Goal: Task Accomplishment & Management: Use online tool/utility

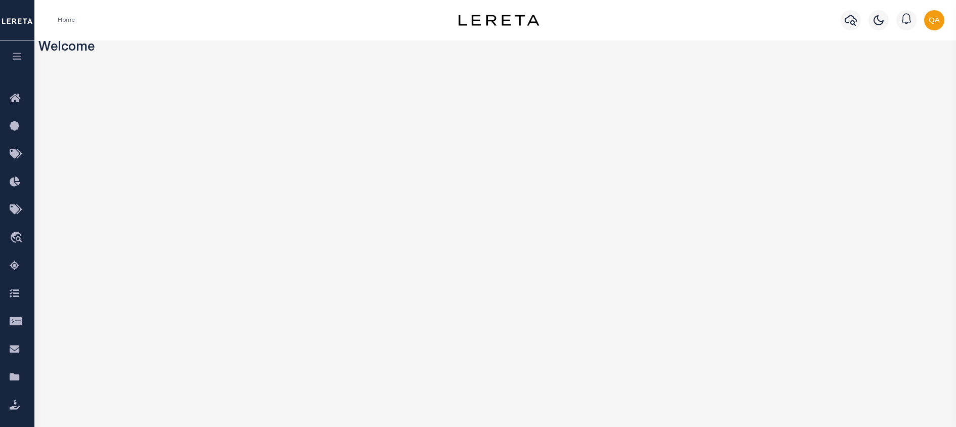
click at [16, 63] on button "button" at bounding box center [17, 57] width 34 height 34
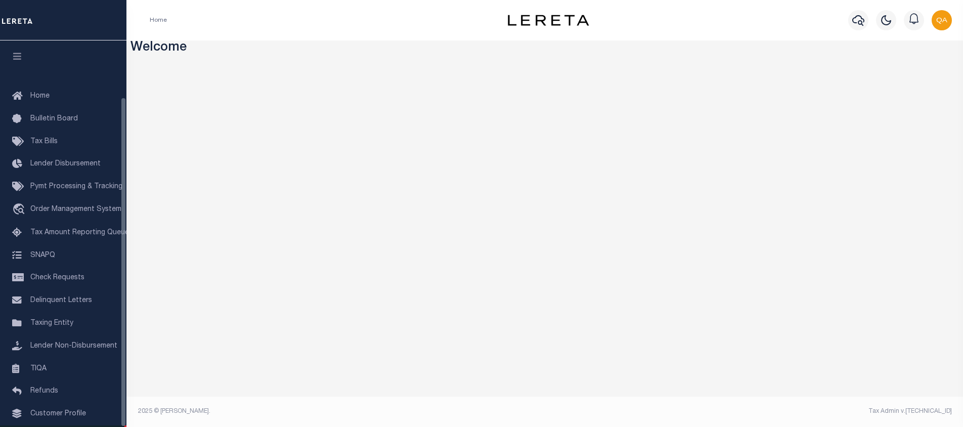
scroll to position [66, 0]
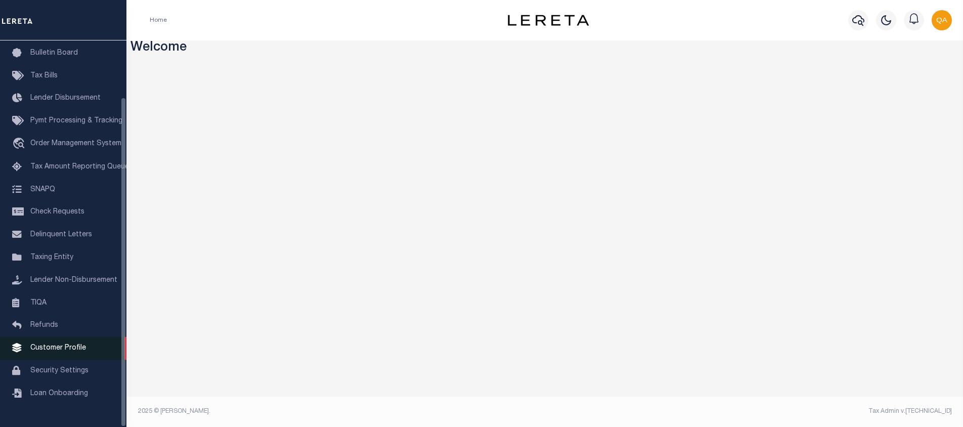
click at [85, 360] on link "Customer Profile" at bounding box center [63, 348] width 126 height 23
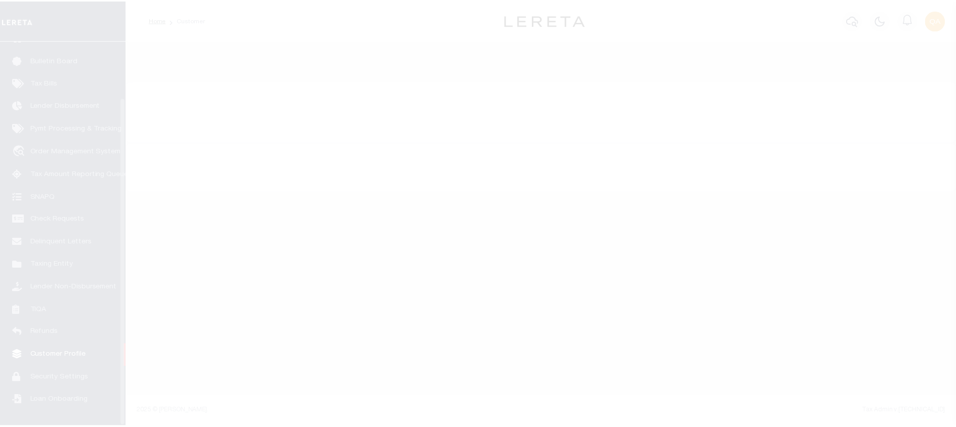
scroll to position [66, 0]
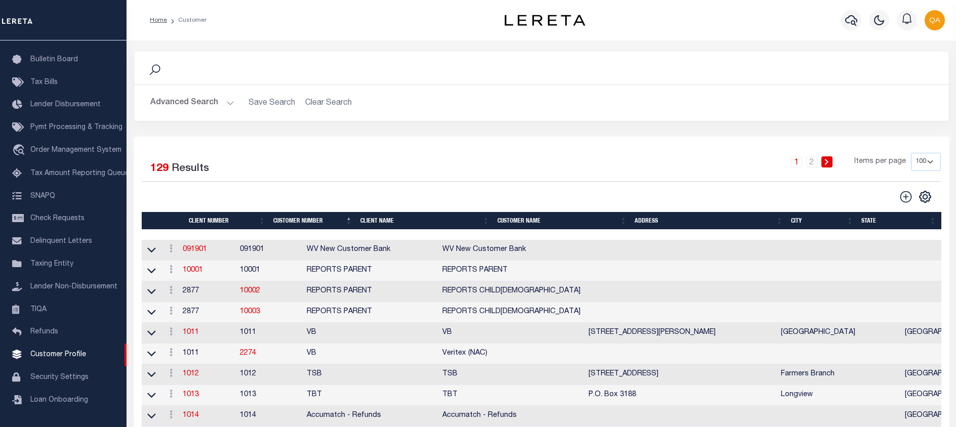
click at [219, 94] on button "Advanced Search" at bounding box center [192, 103] width 84 height 20
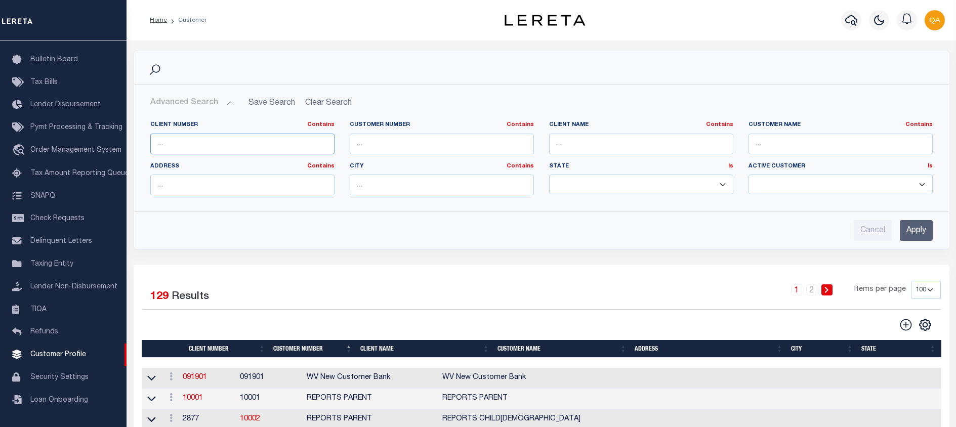
paste input "1085"
type input "1085"
click at [908, 230] on input "Apply" at bounding box center [916, 230] width 33 height 21
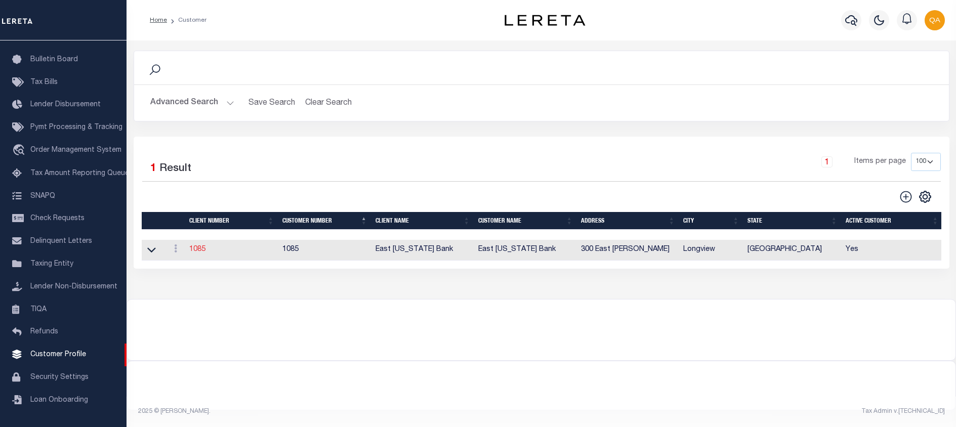
click at [200, 249] on link "1085" at bounding box center [197, 249] width 16 height 7
select select
type input "East Texas Bank"
type input "1085"
type input "East Texas Bank"
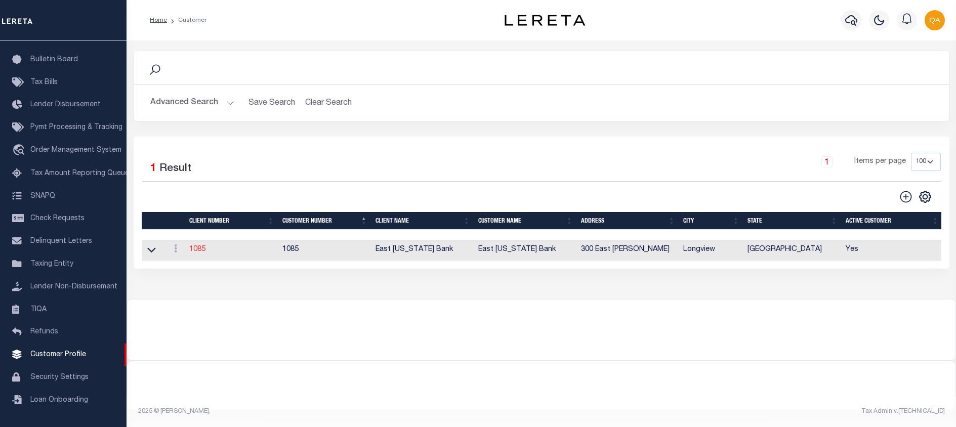
select select "Mixed Portfolio"
type input "Paula Kitchens"
type input "Beth Wiebe"
select select "JHS"
checkbox input "true"
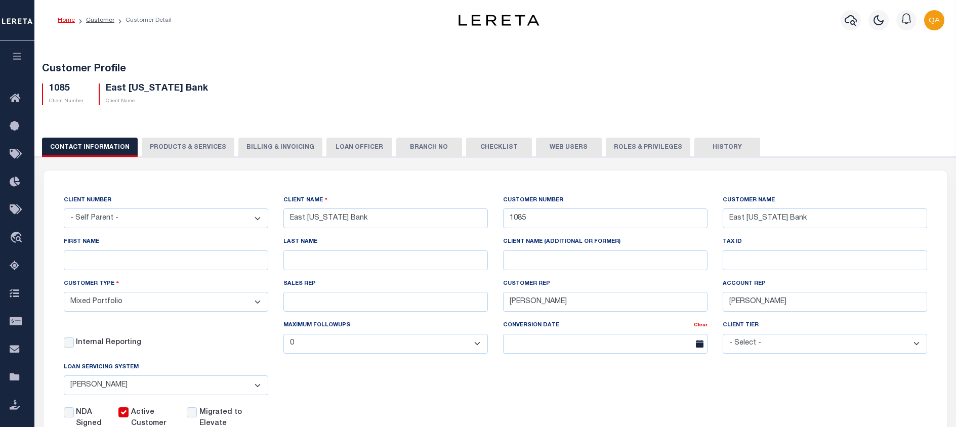
click at [361, 150] on button "LOAN OFFICER" at bounding box center [359, 147] width 66 height 19
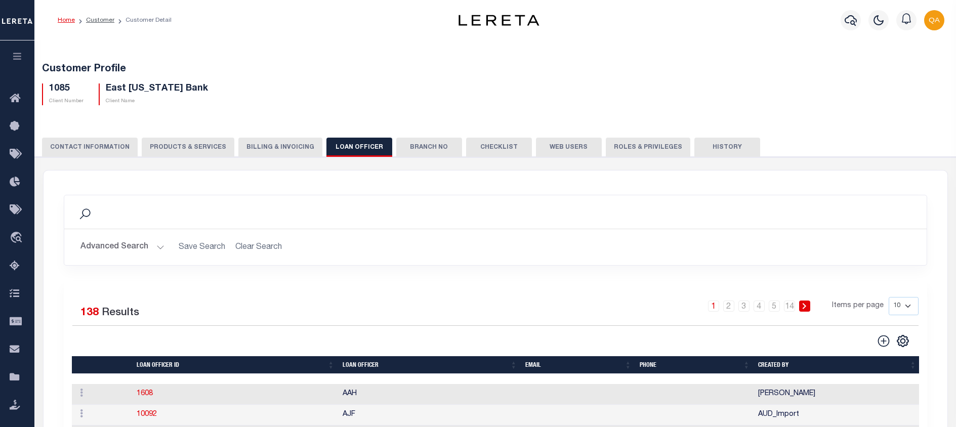
scroll to position [152, 0]
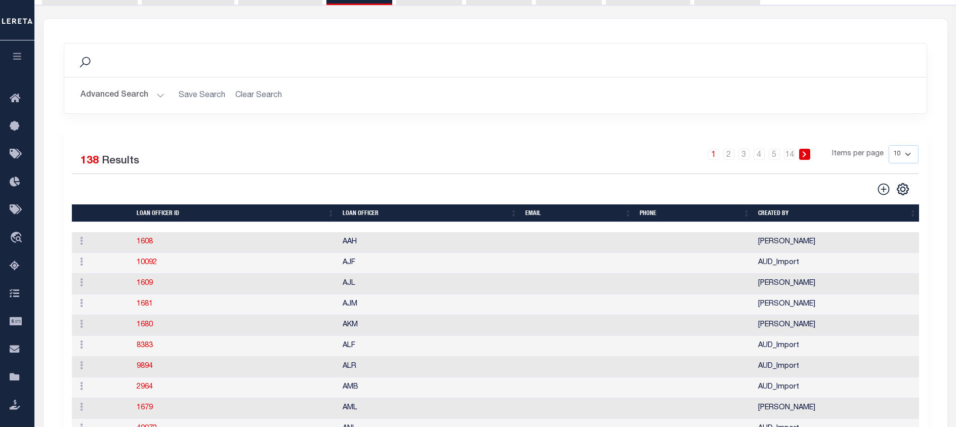
click at [152, 96] on button "Advanced Search" at bounding box center [122, 96] width 84 height 20
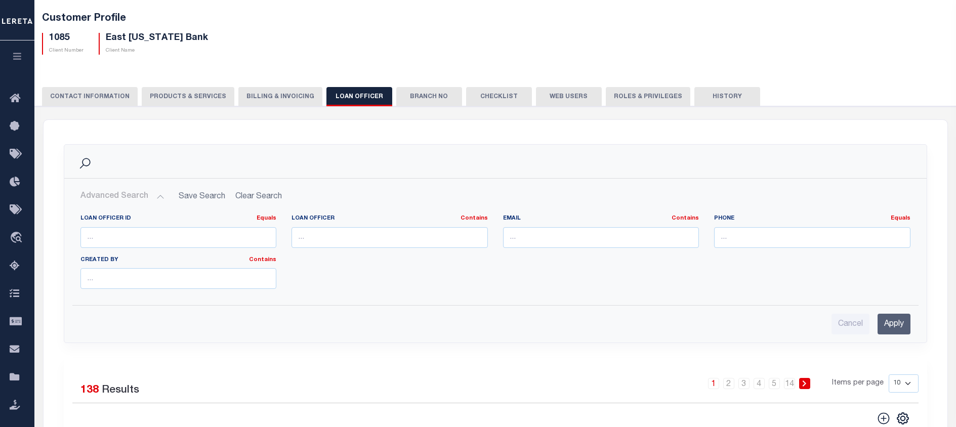
scroll to position [0, 0]
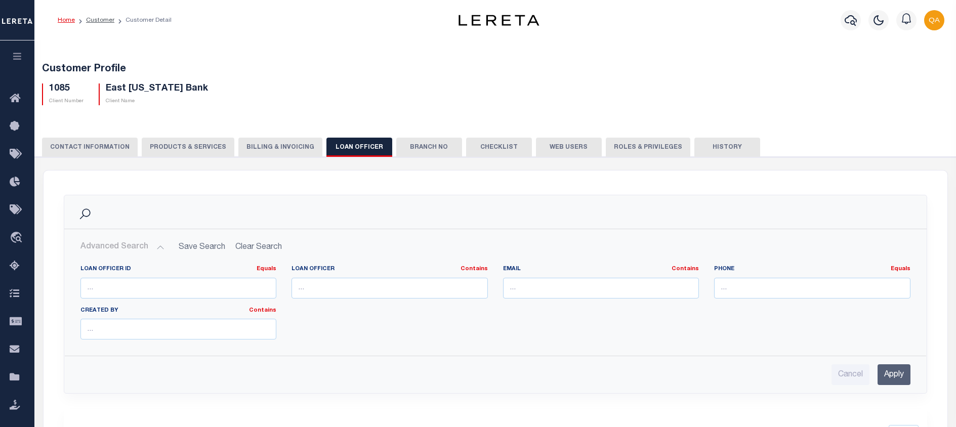
click at [94, 148] on button "CONTACT INFORMATION" at bounding box center [90, 147] width 96 height 19
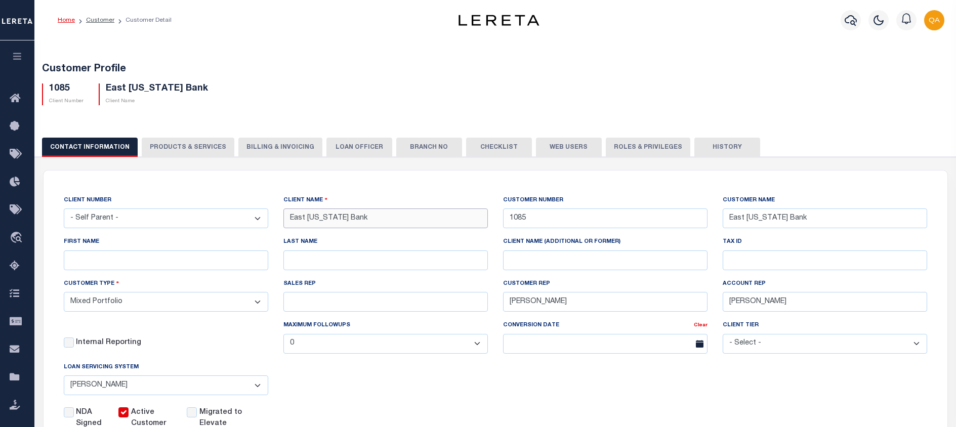
click at [336, 223] on input "East Texas Bank" at bounding box center [385, 218] width 204 height 20
click at [376, 143] on button "LOAN OFFICER" at bounding box center [359, 147] width 66 height 19
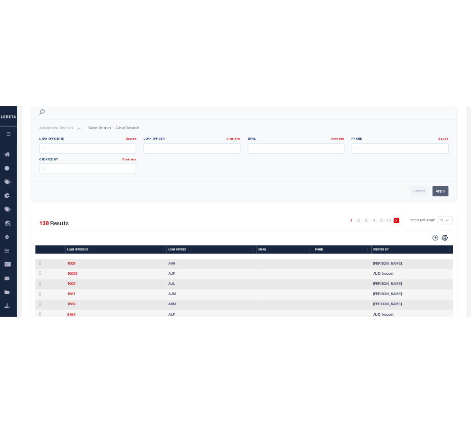
scroll to position [304, 0]
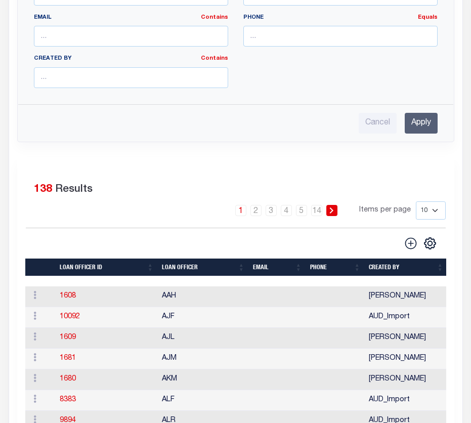
click at [229, 165] on div "Selected 138 Results 1 2 3 4 5 … 14 Items per page 10 25 50 100" at bounding box center [235, 329] width 437 height 345
drag, startPoint x: 80, startPoint y: 298, endPoint x: 60, endPoint y: 294, distance: 21.0
click at [60, 294] on td "1608" at bounding box center [107, 296] width 102 height 21
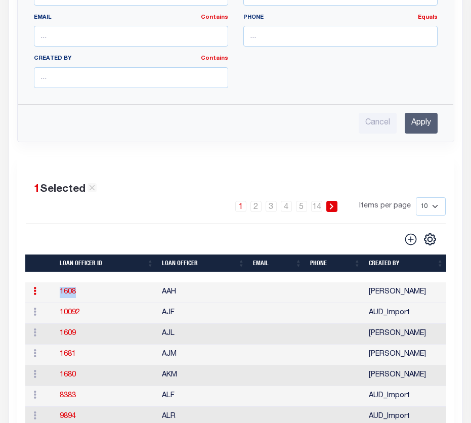
copy link "1608"
click at [168, 298] on td "AAH" at bounding box center [203, 292] width 91 height 21
click at [168, 297] on td "AAH" at bounding box center [203, 292] width 91 height 21
copy td "AAH"
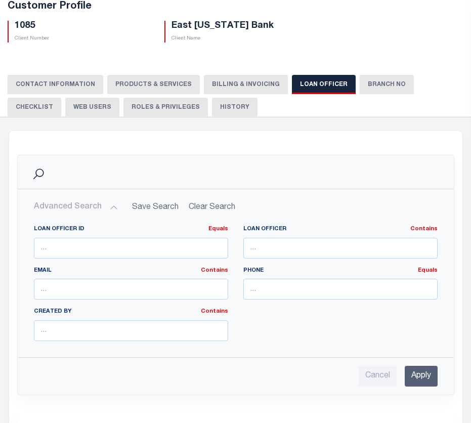
click at [379, 86] on button "Branch No" at bounding box center [387, 84] width 54 height 19
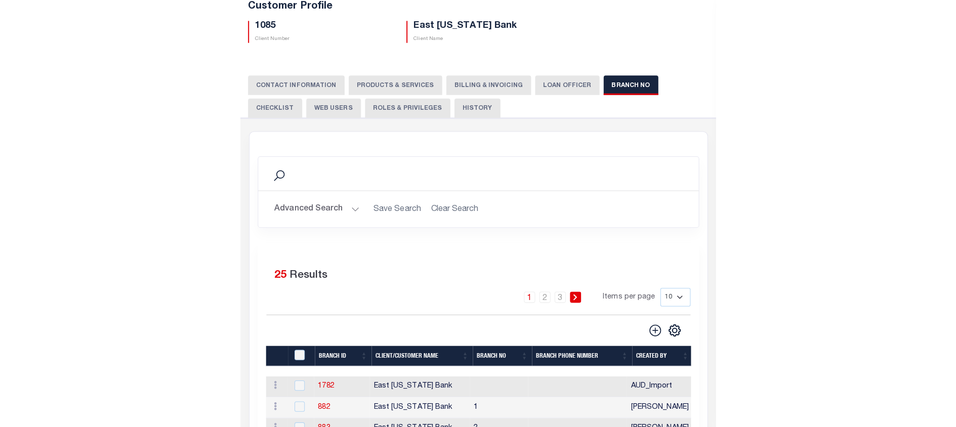
scroll to position [152, 0]
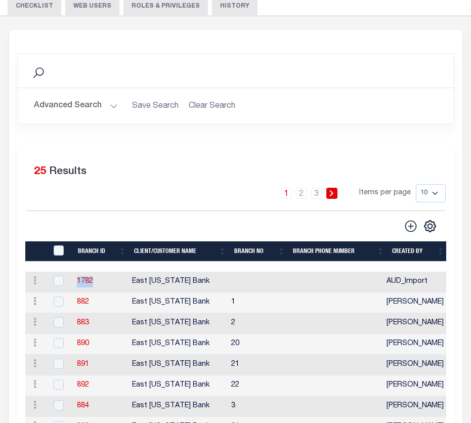
drag, startPoint x: 99, startPoint y: 282, endPoint x: 72, endPoint y: 280, distance: 26.9
click at [72, 280] on tr "ACTIONS Delete 1782 East Texas Bank AUD_Import" at bounding box center [236, 282] width 423 height 21
copy link "1782"
drag, startPoint x: 99, startPoint y: 303, endPoint x: 68, endPoint y: 299, distance: 30.6
click at [68, 299] on tr "ACTIONS Delete 882 East Texas Bank 1 Elise Lippe" at bounding box center [236, 302] width 423 height 21
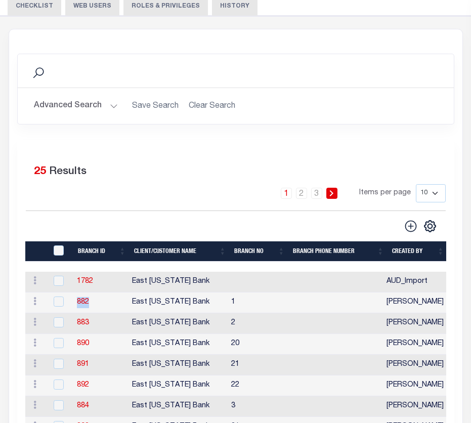
copy link "882"
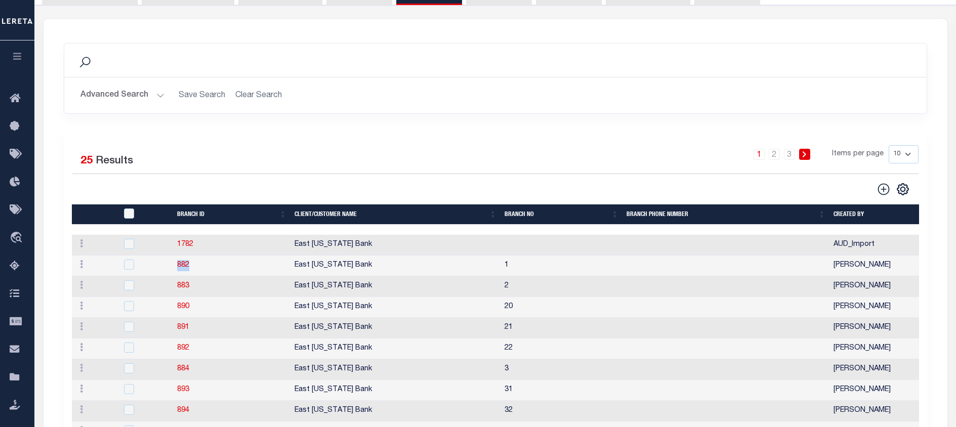
scroll to position [0, 0]
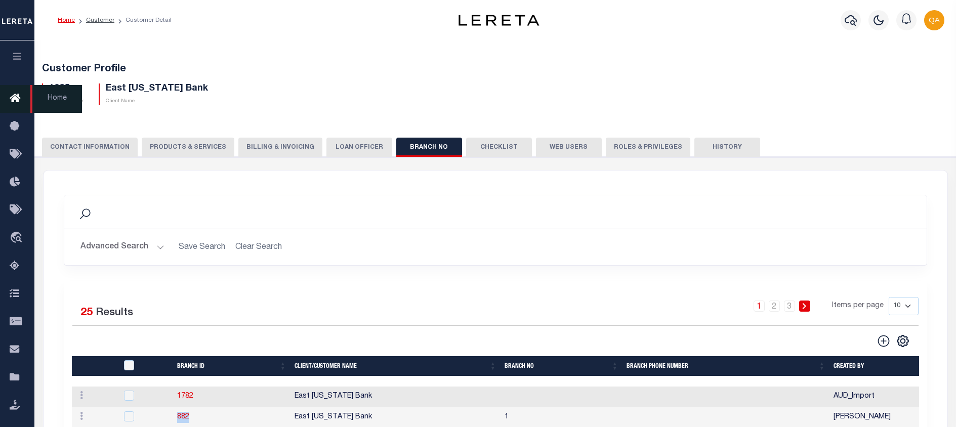
click at [21, 93] on icon at bounding box center [18, 99] width 16 height 13
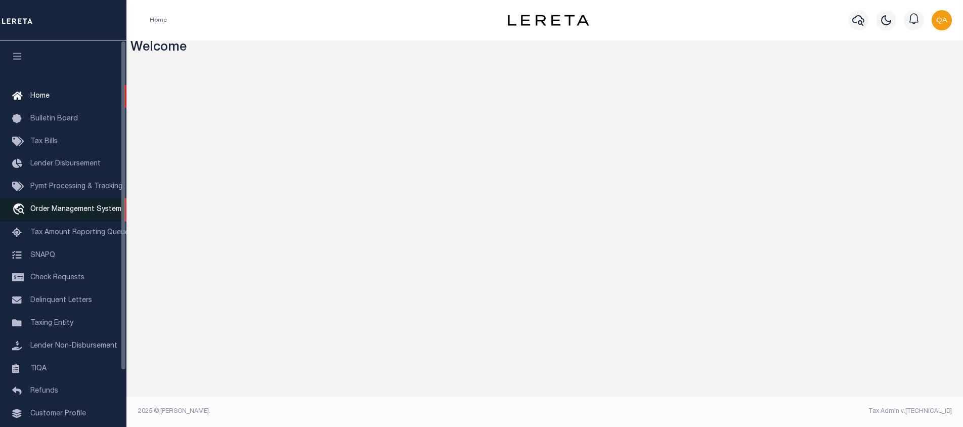
click at [115, 213] on span "Order Management System" at bounding box center [75, 209] width 91 height 7
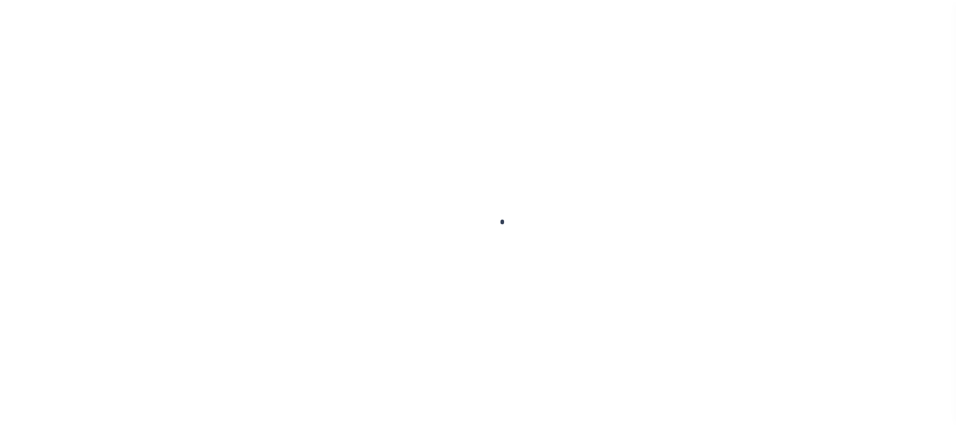
scroll to position [66, 0]
select select "200"
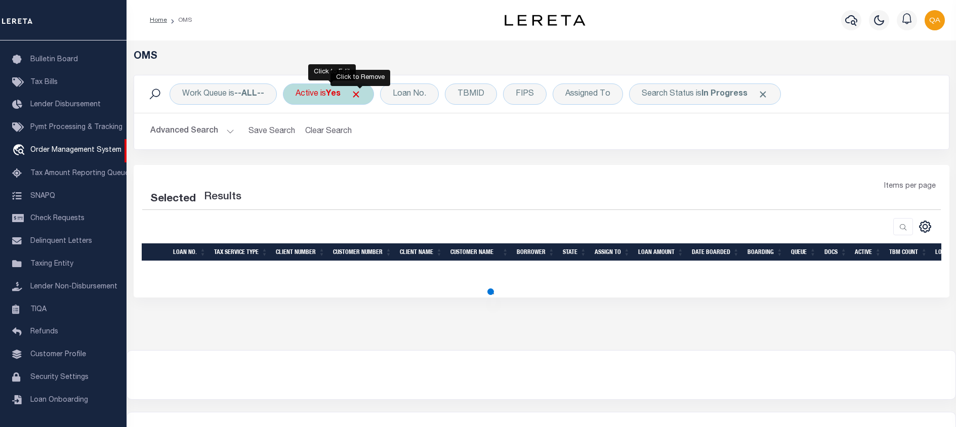
click at [360, 93] on span "Click to Remove" at bounding box center [356, 94] width 11 height 11
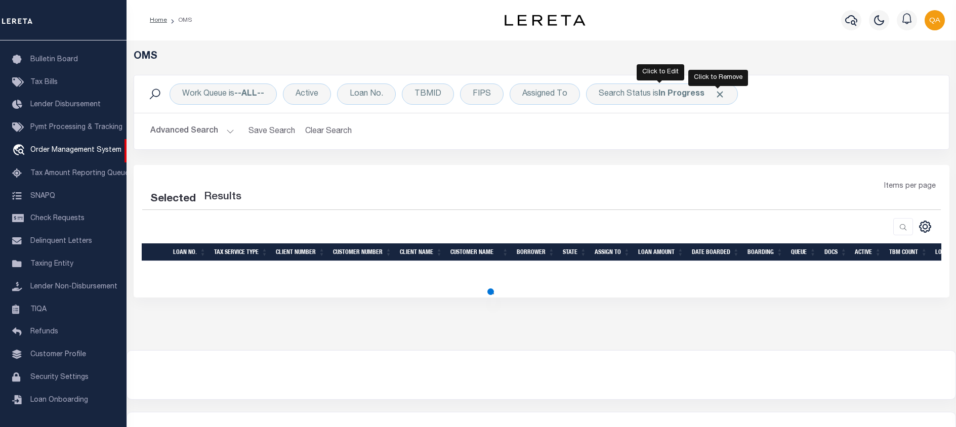
drag, startPoint x: 713, startPoint y: 92, endPoint x: 399, endPoint y: 102, distance: 314.4
click at [714, 93] on span "Click to Remove" at bounding box center [719, 94] width 11 height 11
click at [462, 139] on h2 "Advanced Search Save Search Clear Search tblSearchTopScreen_dynamictable_____De…" at bounding box center [541, 131] width 798 height 20
select select "200"
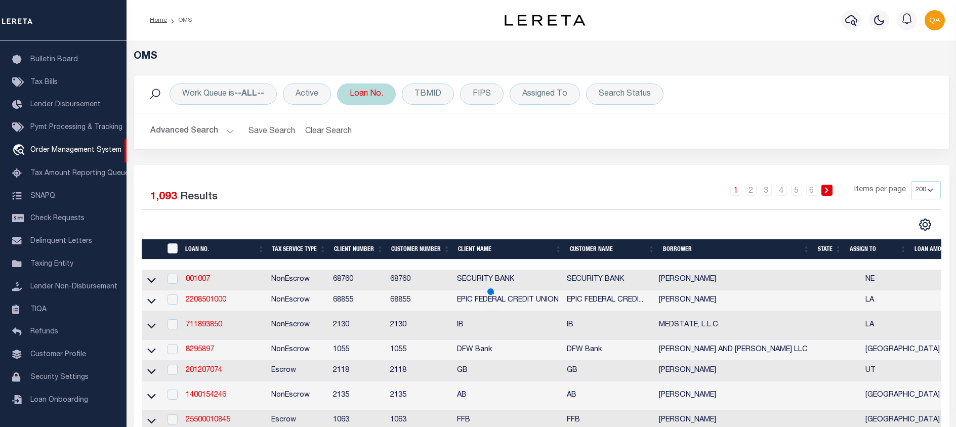
click at [391, 95] on div "Loan No." at bounding box center [366, 93] width 59 height 21
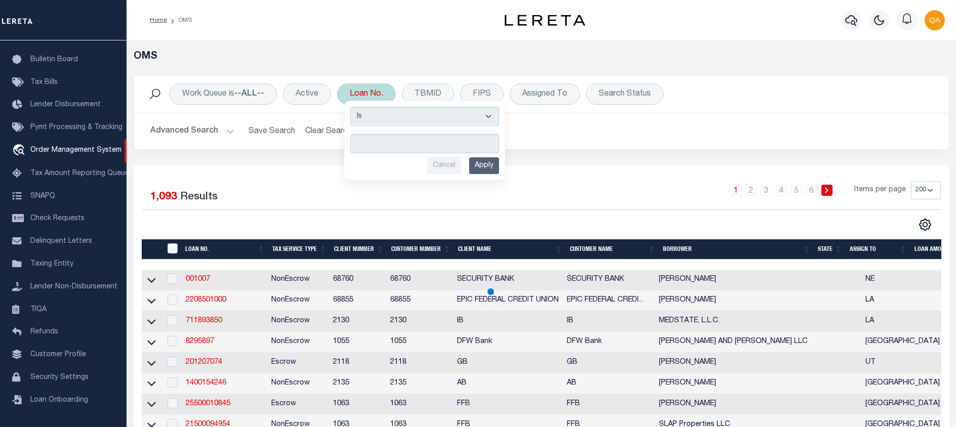
type input "0000650952"
click at [484, 160] on input "Apply" at bounding box center [484, 165] width 30 height 17
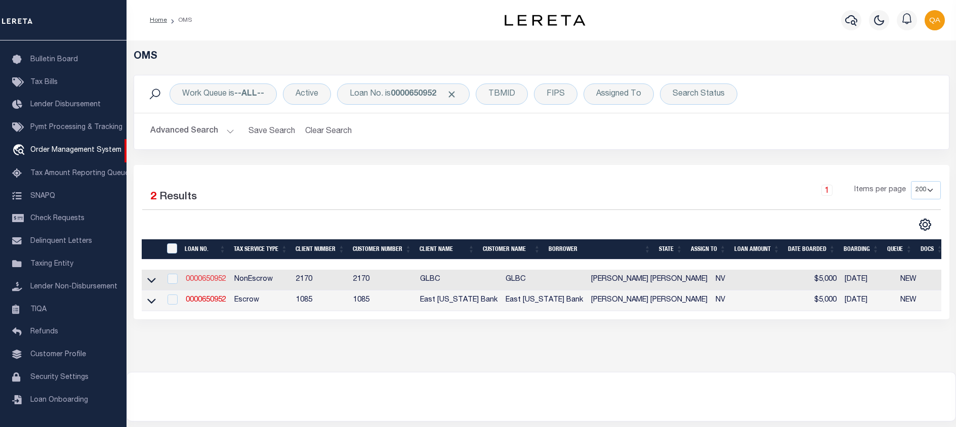
click at [218, 281] on link "0000650952" at bounding box center [206, 279] width 40 height 7
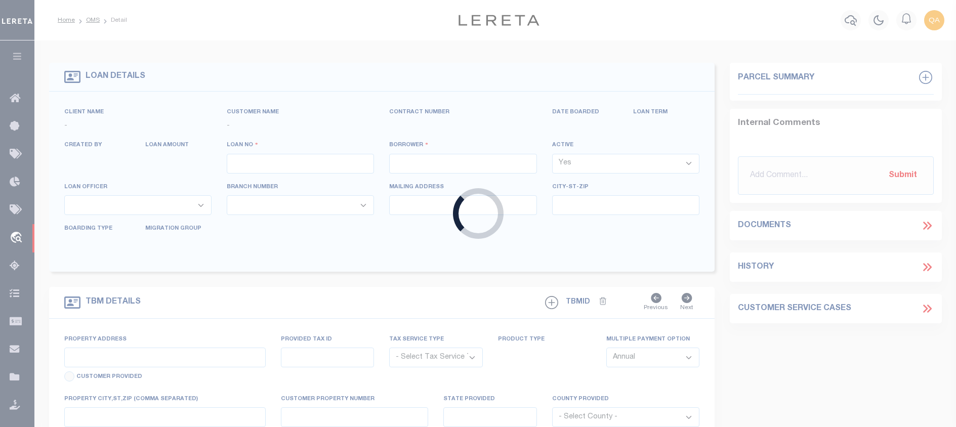
type input "0000650952"
type input "Carlos R. FERRIS, JR. WILLIAM"
select select
type input "09/30/2025"
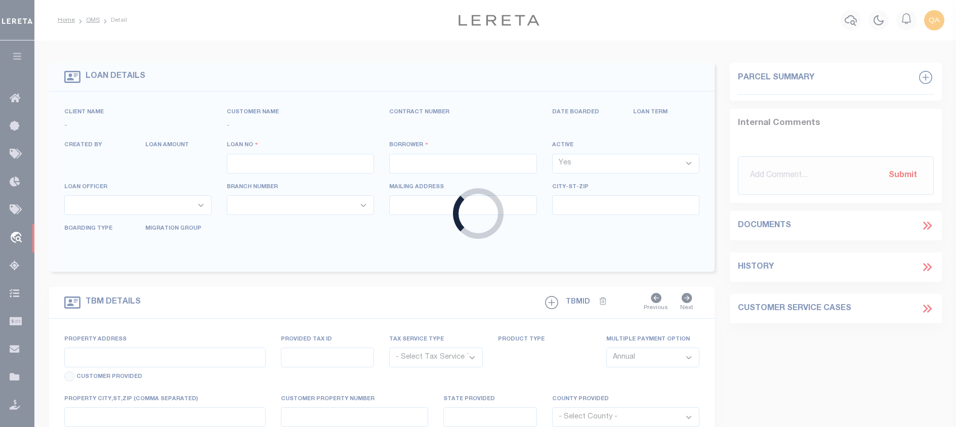
select select "10"
select select "NonEscrow"
type input "3770 TOPAZ RANCH DR"
select select
type input "WELLINGTON NV 89444-9304"
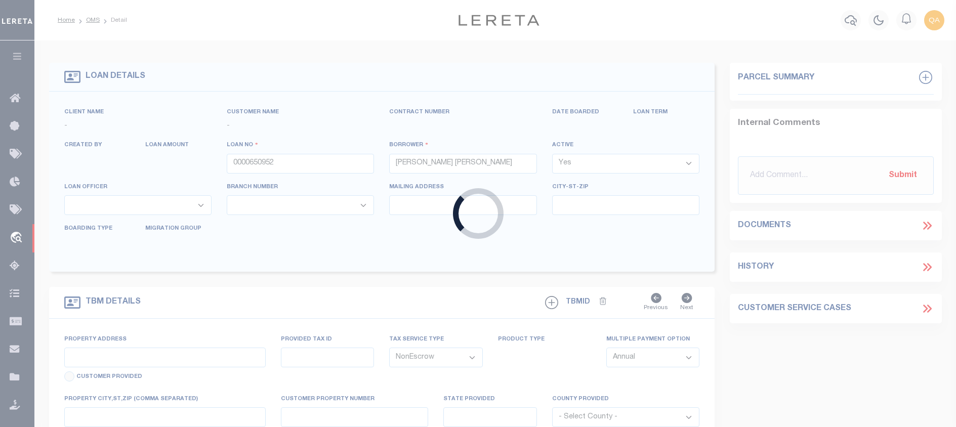
type input "NV"
select select
